Goal: Contribute content: Add original content to the website for others to see

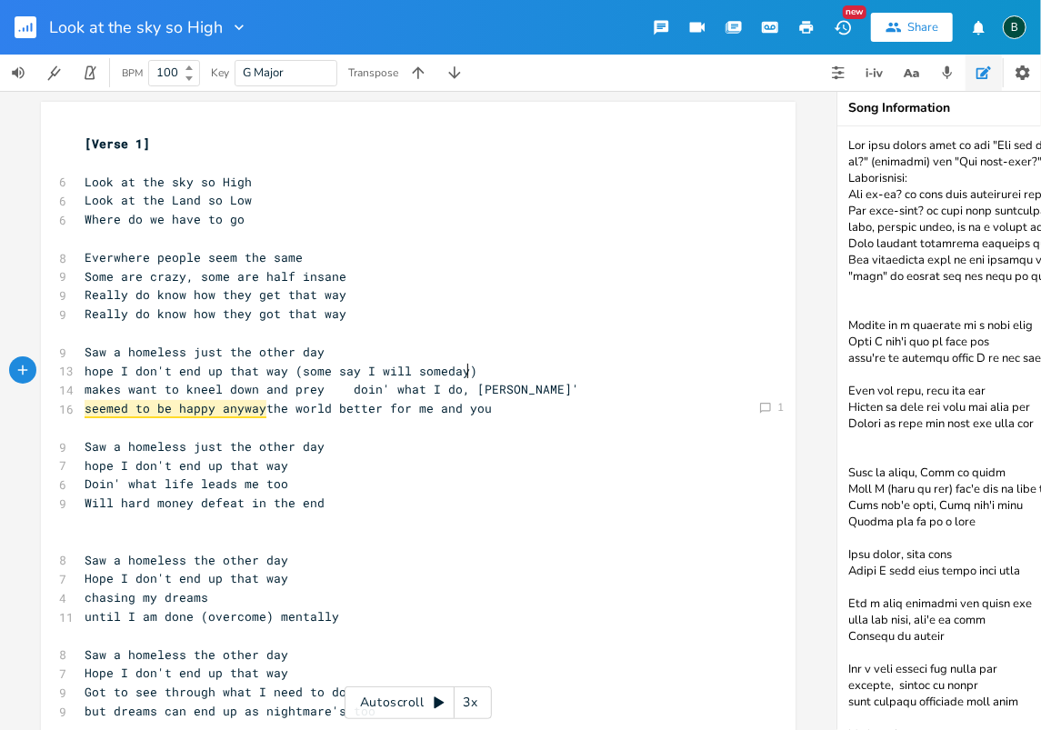
scroll to position [0, 4]
drag, startPoint x: 23, startPoint y: 25, endPoint x: 11, endPoint y: 17, distance: 14.4
click at [22, 25] on rect "button" at bounding box center [26, 27] width 22 height 22
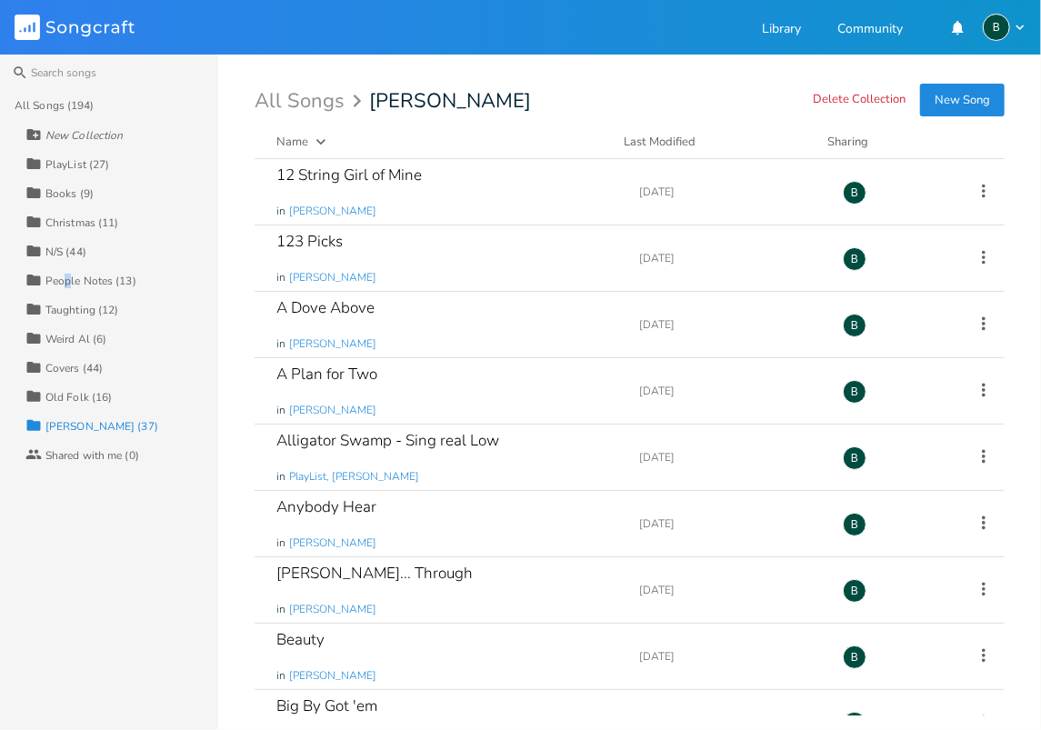
click at [67, 281] on div "People Notes (13)" at bounding box center [90, 280] width 91 height 11
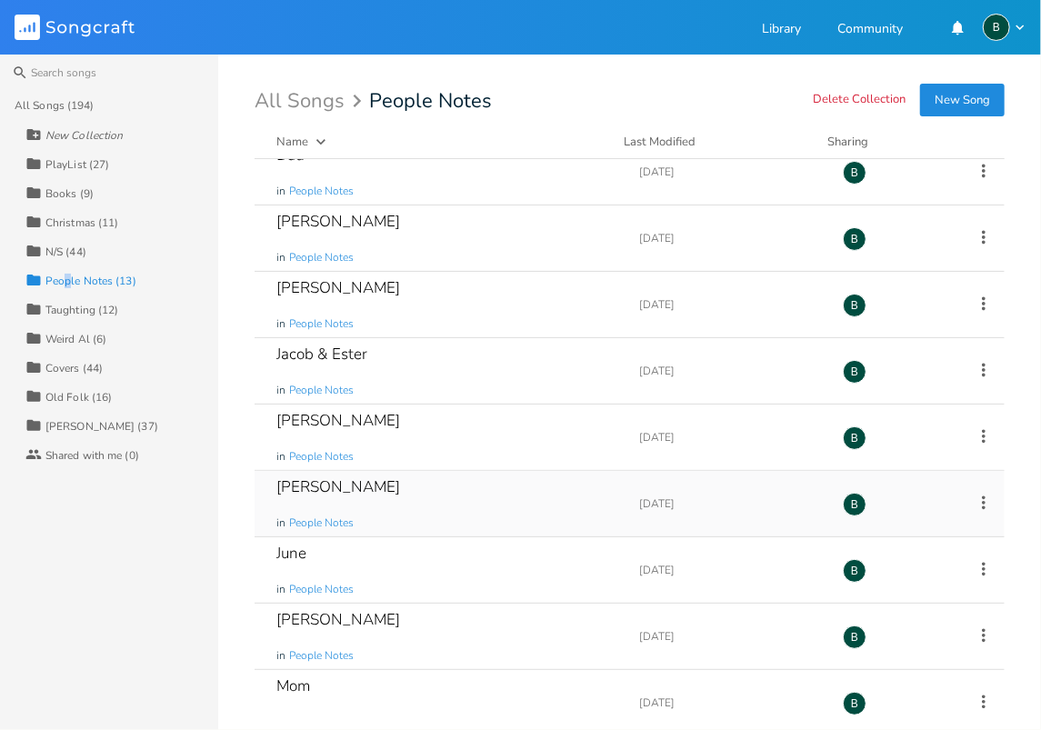
scroll to position [182, 0]
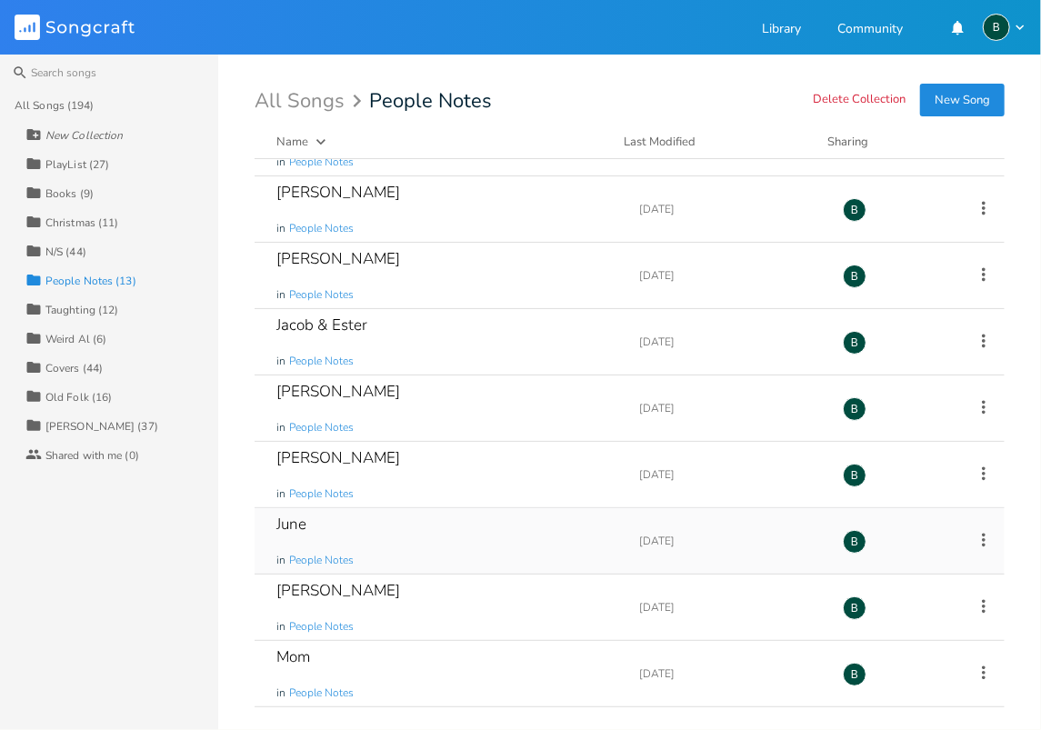
click at [300, 520] on div "June" at bounding box center [291, 523] width 30 height 15
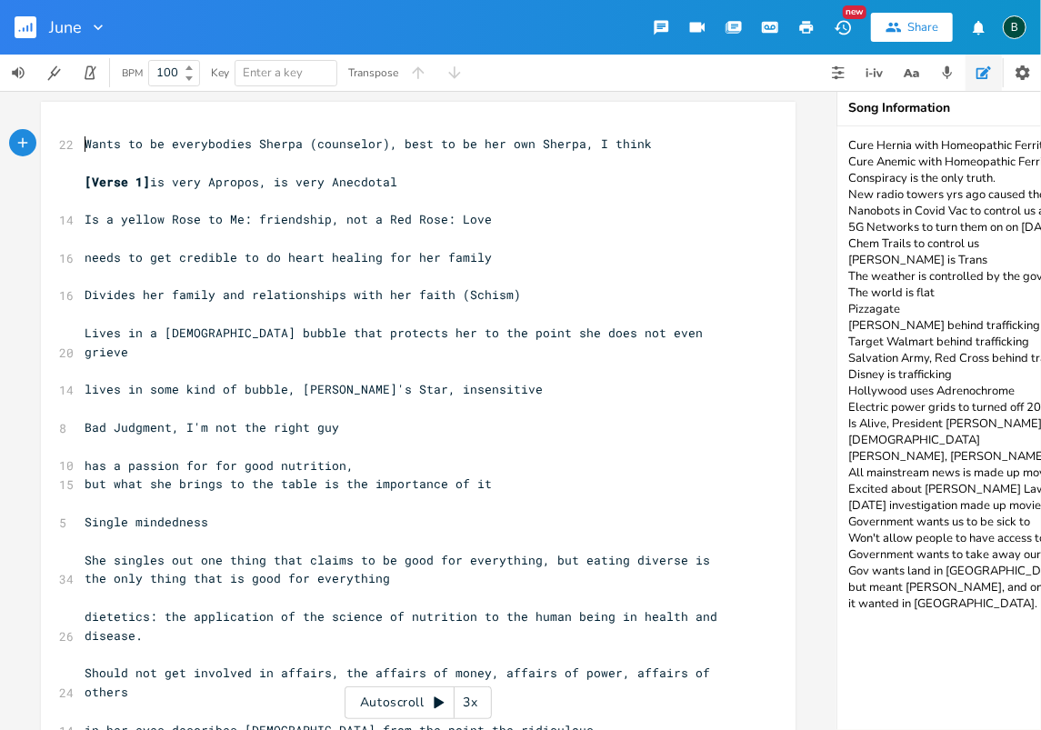
click at [81, 140] on pre "Wants to be everybodies Sherpa (counselor), best to be her own Sherpa, I think" at bounding box center [409, 144] width 656 height 19
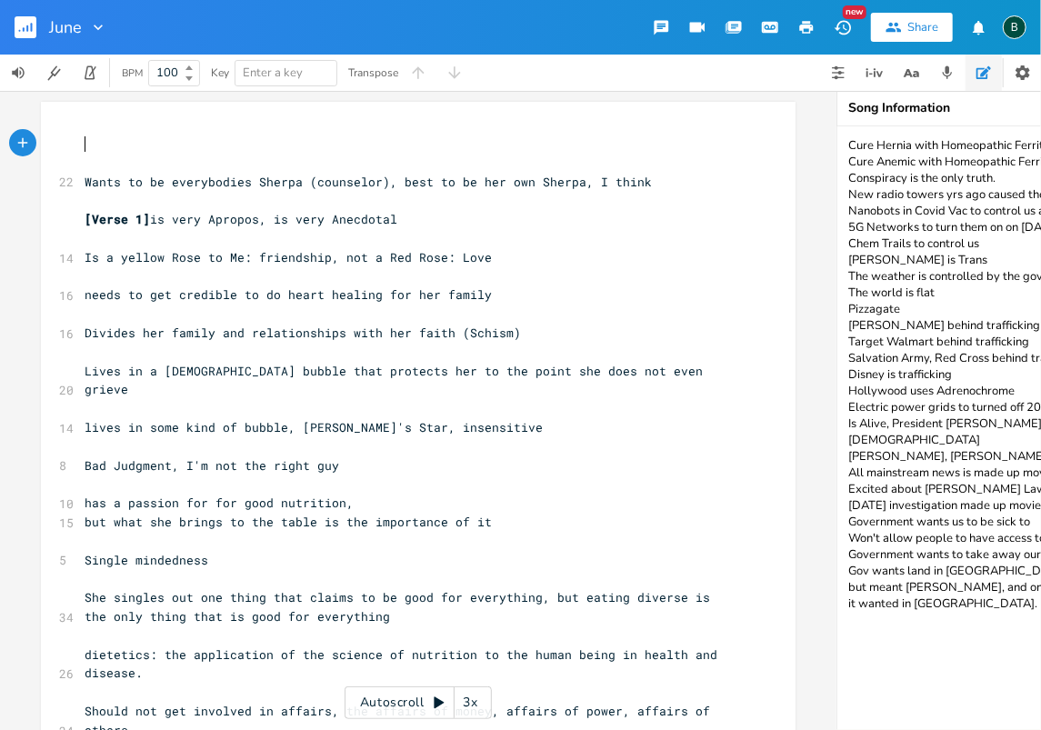
click at [81, 140] on pre "​" at bounding box center [409, 144] width 656 height 19
type textarea "Not a prfessional"
click at [135, 144] on span "Not a prfessional" at bounding box center [147, 143] width 124 height 16
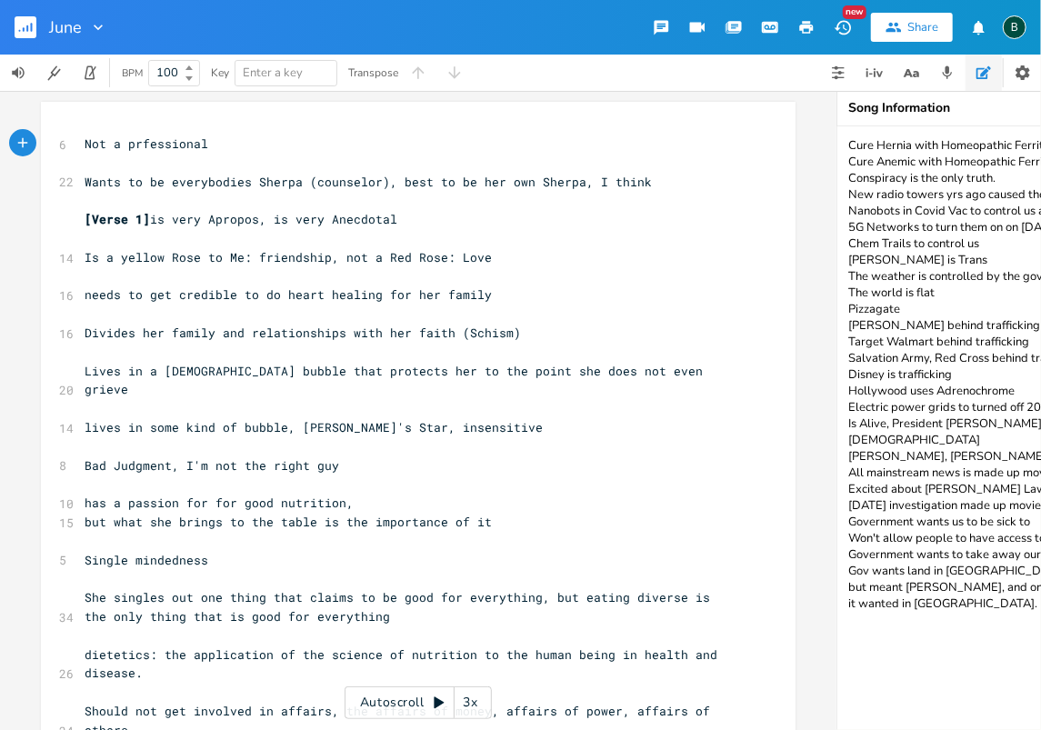
type textarea "o"
click at [205, 143] on span "Not a professional" at bounding box center [150, 143] width 131 height 16
type textarea ", just a studend"
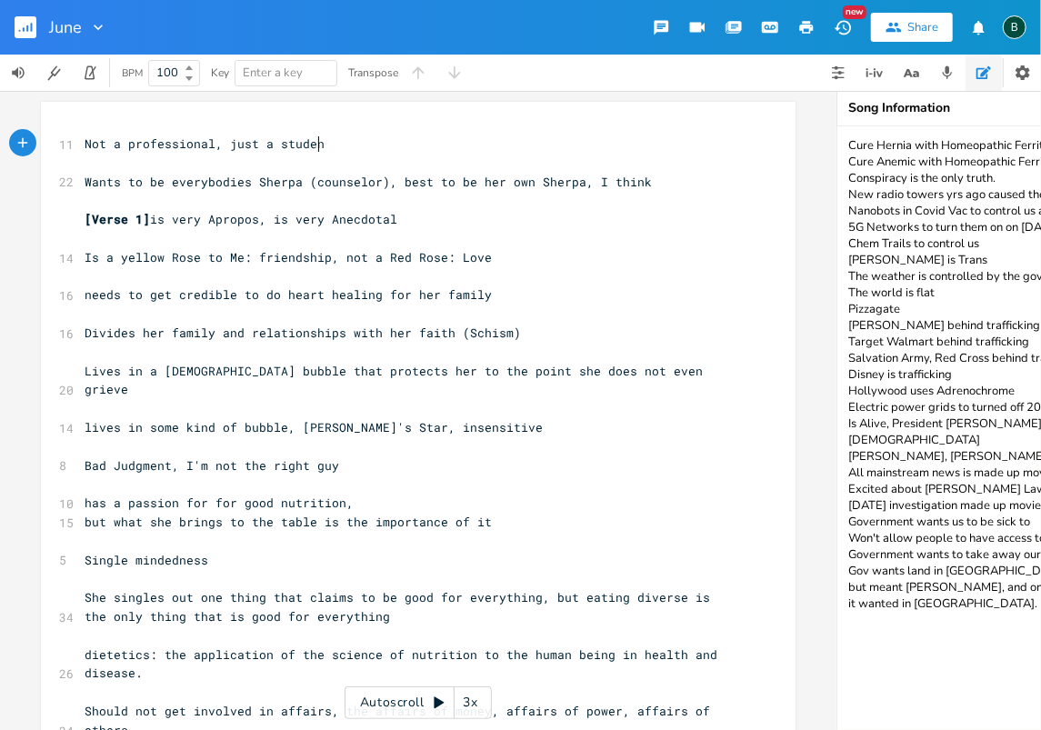
scroll to position [0, 81]
type textarea "t"
click at [256, 142] on span "Not a professional, just a student" at bounding box center [208, 143] width 247 height 16
type textarea "always"
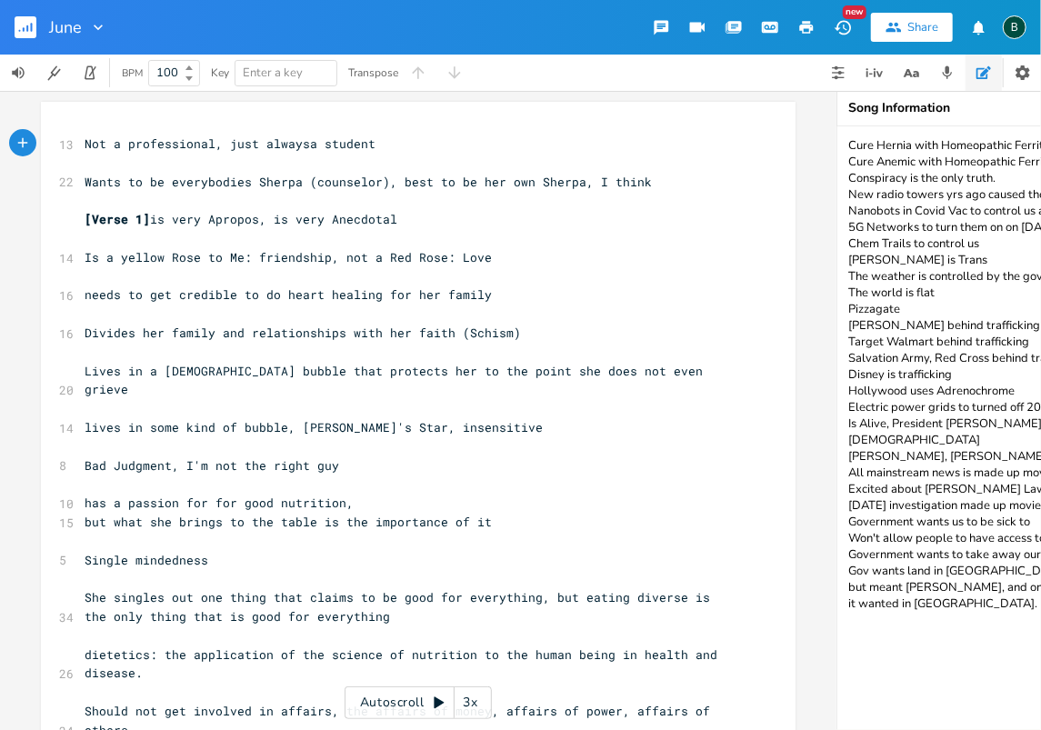
scroll to position [0, 40]
click at [81, 144] on pre "Not a professional, just always a student" at bounding box center [409, 144] width 656 height 19
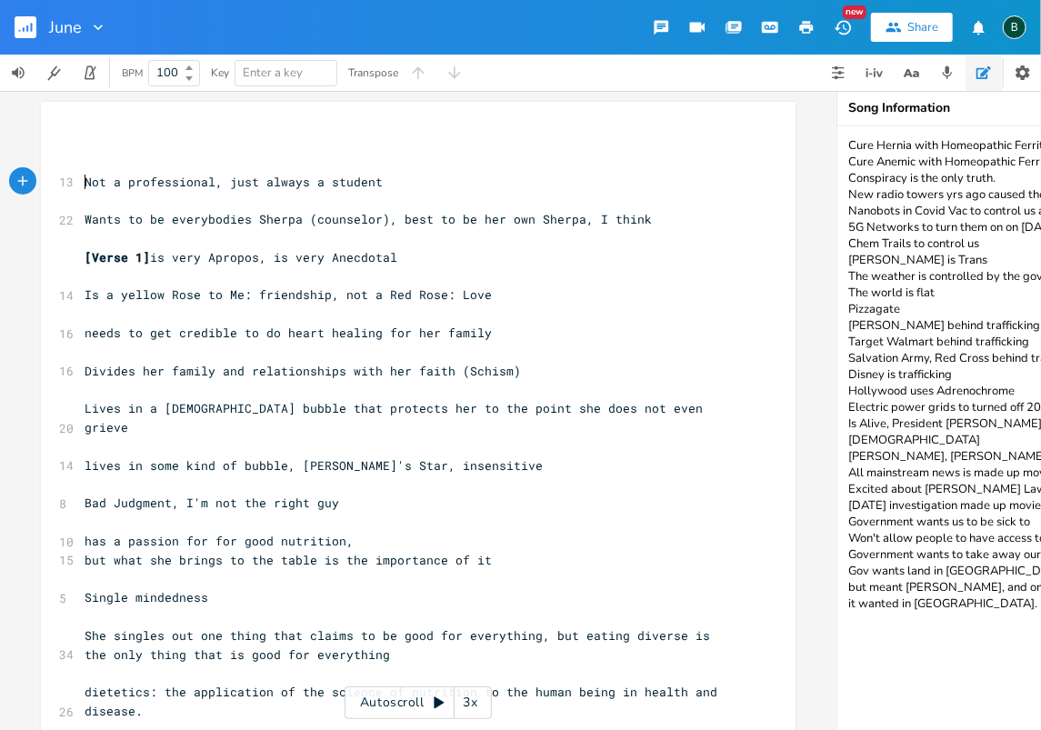
click at [81, 154] on pre "​" at bounding box center [409, 163] width 656 height 19
type textarea "Phopecy Heart Healing"
click at [105, 143] on span "Phopecy Heart Healing" at bounding box center [161, 143] width 153 height 16
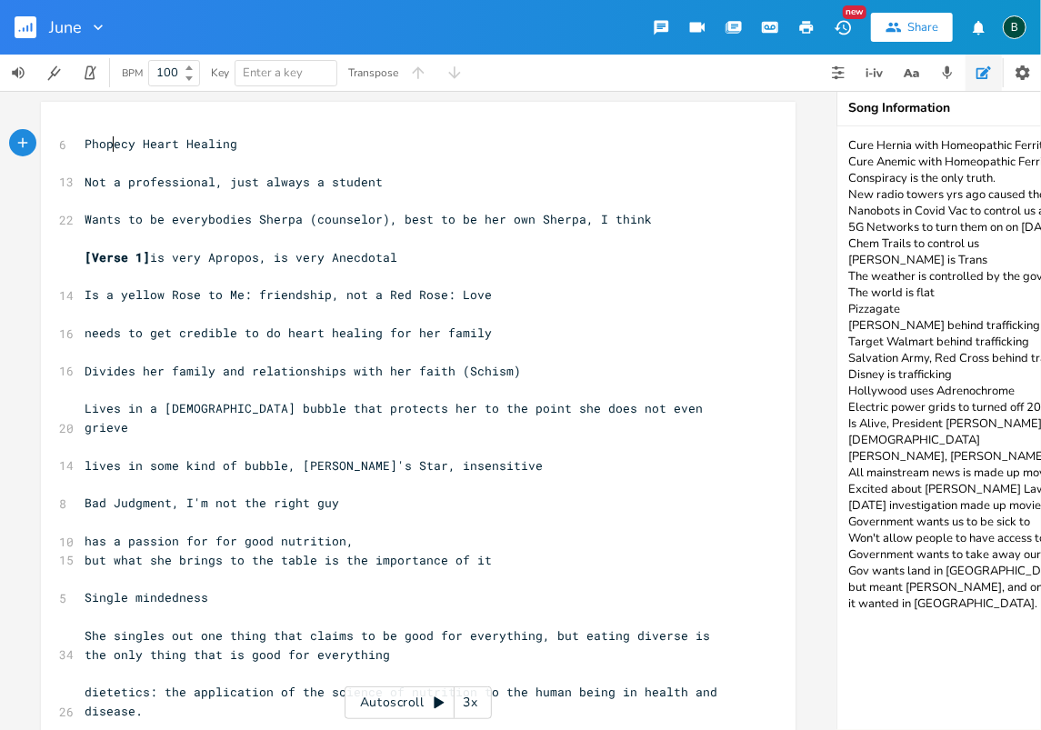
type textarea "h"
drag, startPoint x: 135, startPoint y: 143, endPoint x: 76, endPoint y: 143, distance: 58.2
click at [81, 143] on pre "Phophecy Heart Healing" at bounding box center [409, 144] width 656 height 19
type textarea "Phophecy"
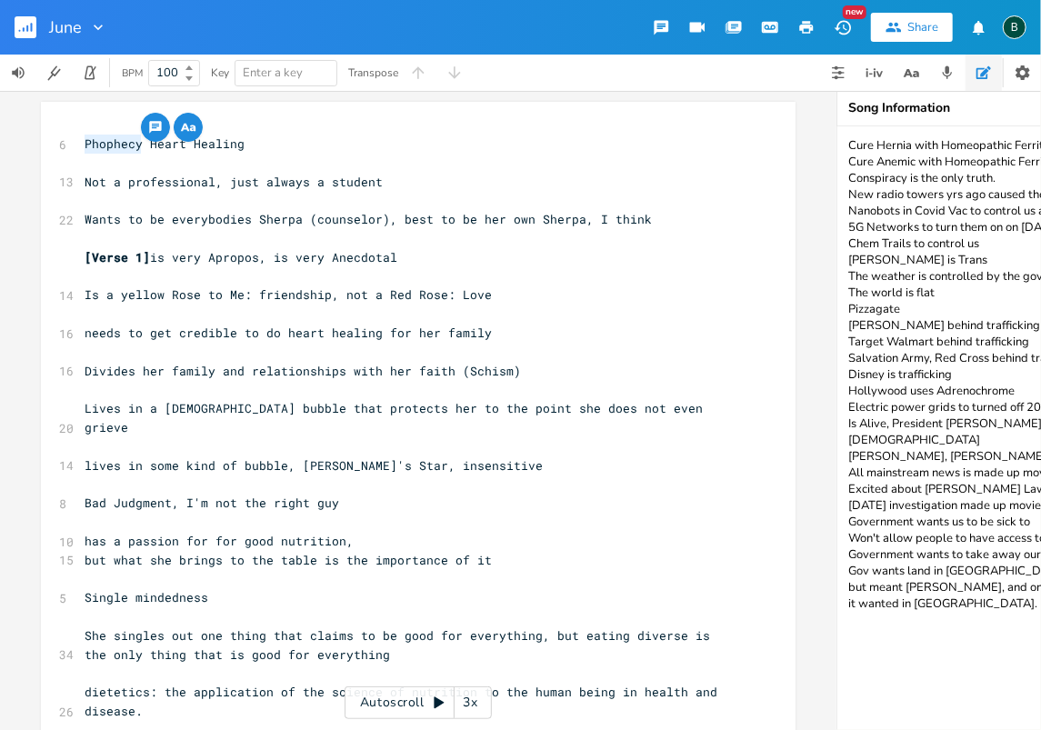
click at [846, 145] on textarea "Cure Hernia with Homeopathic Ferrite Cure Anemic with Homeopathic Ferrite Consp…" at bounding box center [1019, 428] width 364 height 604
paste textarea "Phophecy"
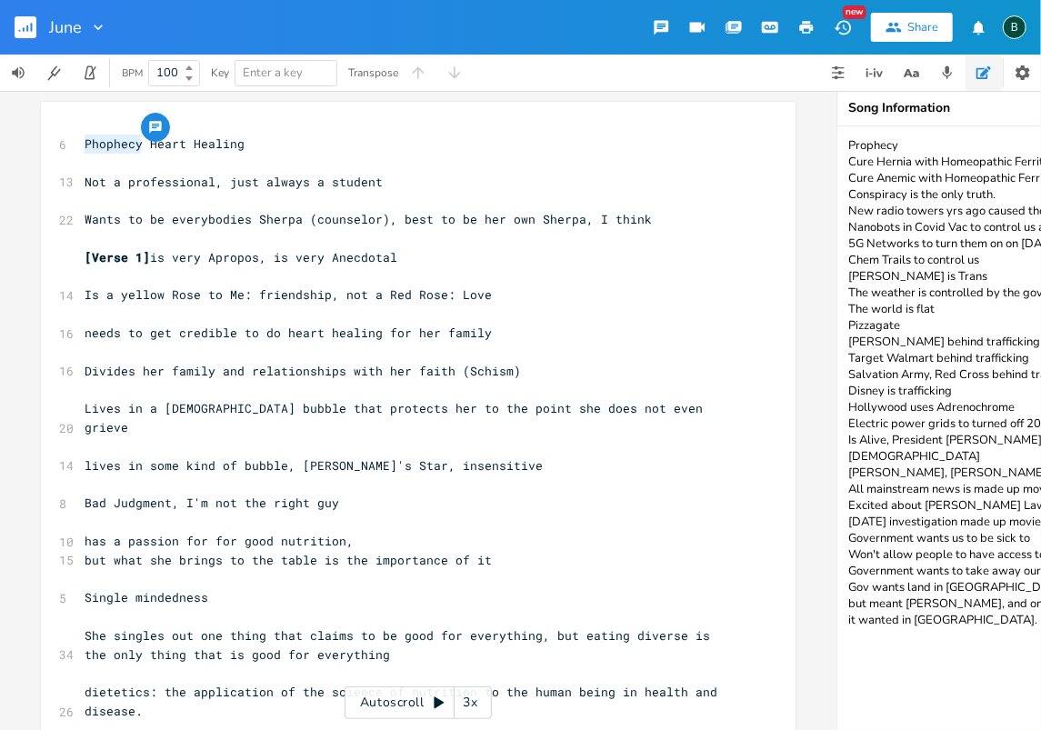
drag, startPoint x: 894, startPoint y: 145, endPoint x: 847, endPoint y: 148, distance: 47.3
click at [847, 148] on textarea "Prophecy Cure Hernia with Homeopathic Ferrite Cure Anemic with Homeopathic Ferr…" at bounding box center [1019, 428] width 364 height 604
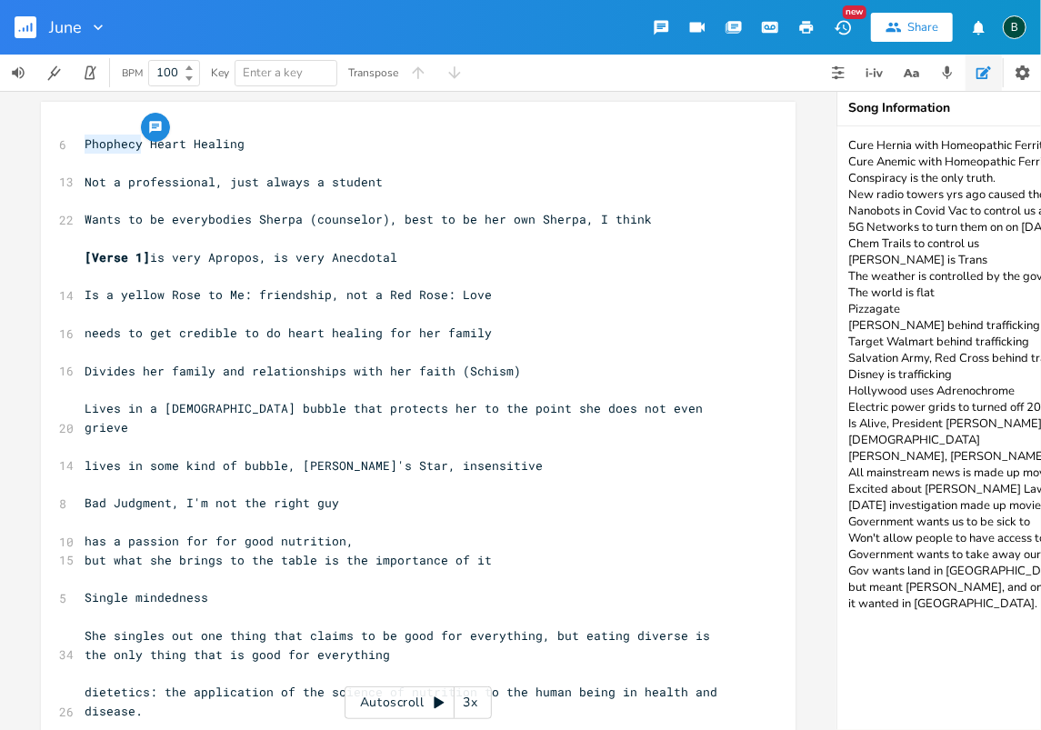
type textarea "Cure Hernia with Homeopathic Ferrite Cure Anemic with Homeopathic Ferrite Consp…"
type textarea "​Phophecy"
drag, startPoint x: 312, startPoint y: 182, endPoint x: 258, endPoint y: 180, distance: 53.7
click at [258, 180] on span "Not a professional, just always a student" at bounding box center [234, 182] width 298 height 16
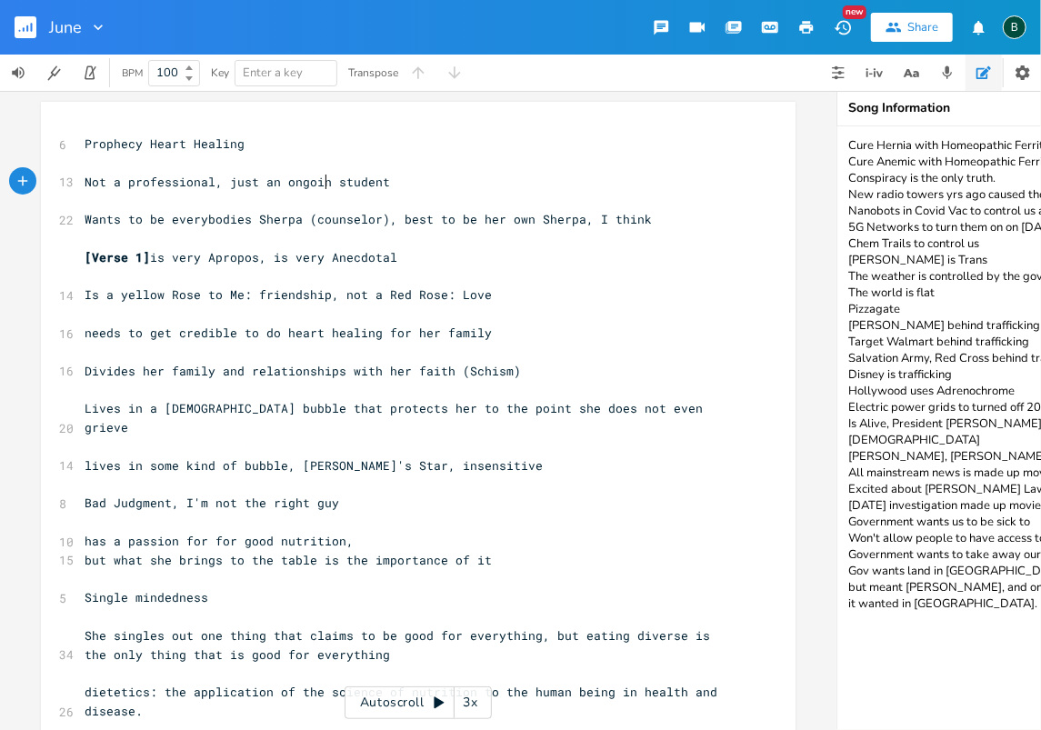
scroll to position [0, 59]
type textarea "an ongoing"
